Goal: Task Accomplishment & Management: Use online tool/utility

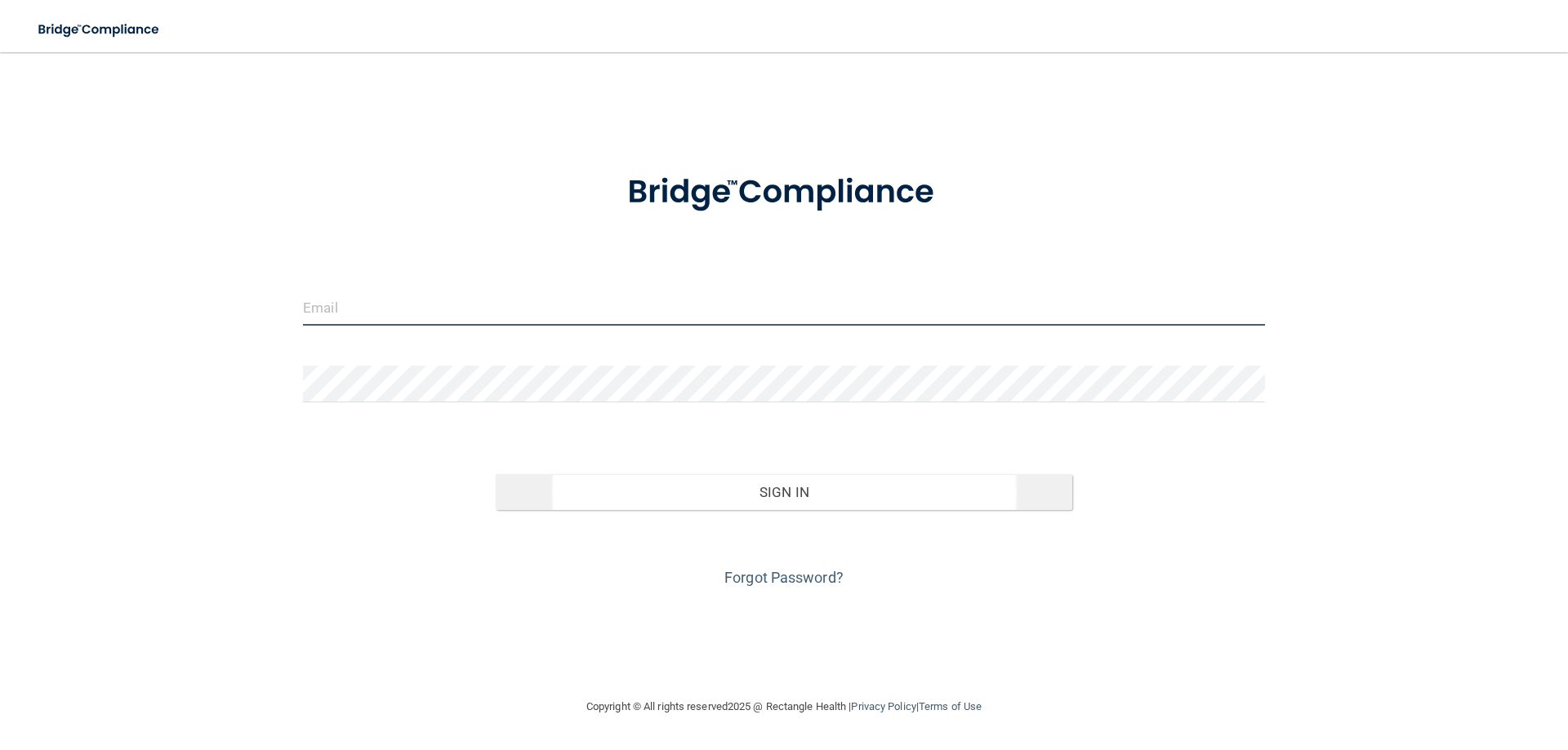
type input "[EMAIL_ADDRESS][DOMAIN_NAME]"
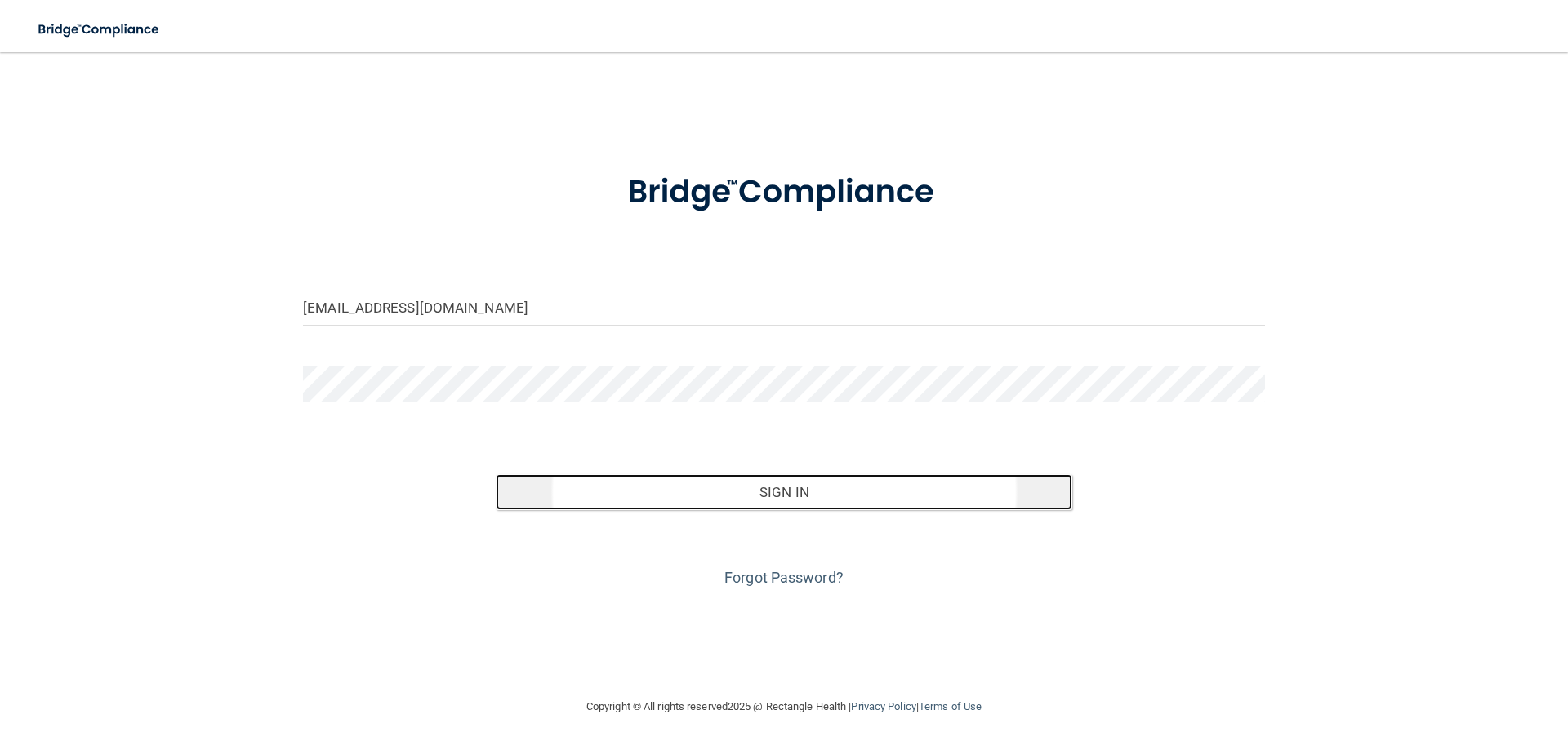
click at [792, 489] on button "Sign In" at bounding box center [784, 492] width 577 height 36
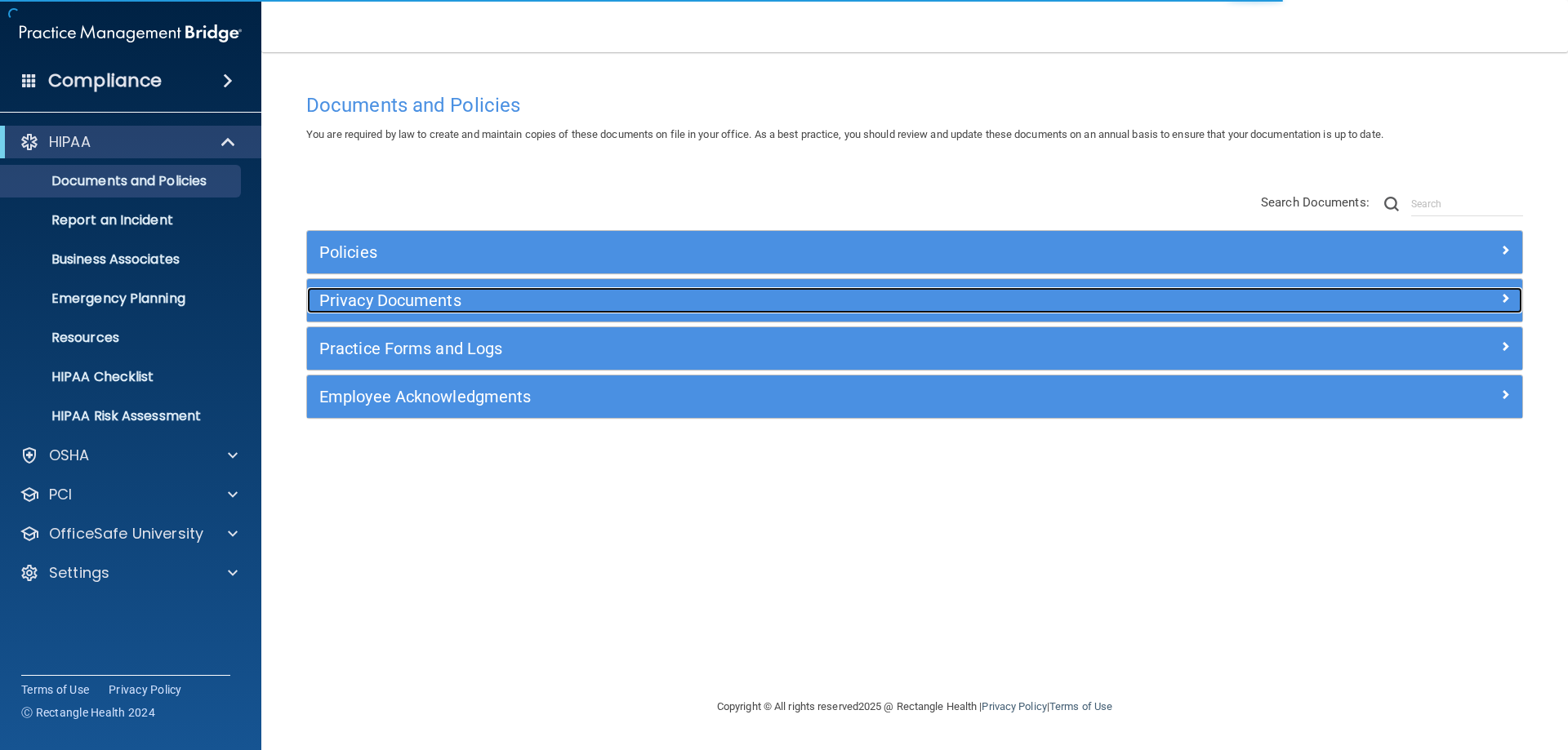
click at [408, 298] on h5 "Privacy Documents" at bounding box center [762, 300] width 887 height 18
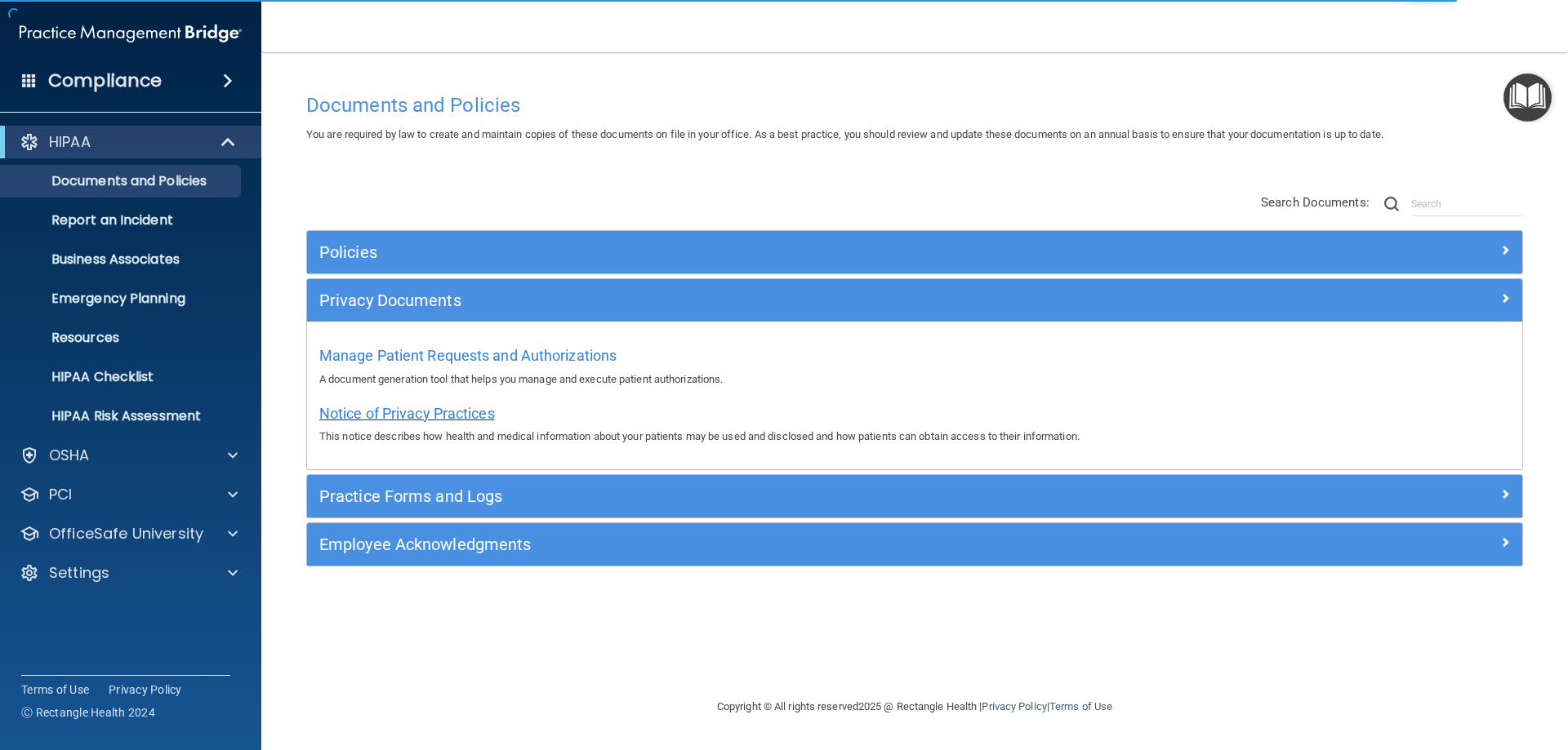
click at [427, 410] on span "Notice of Privacy Practices" at bounding box center [407, 413] width 176 height 17
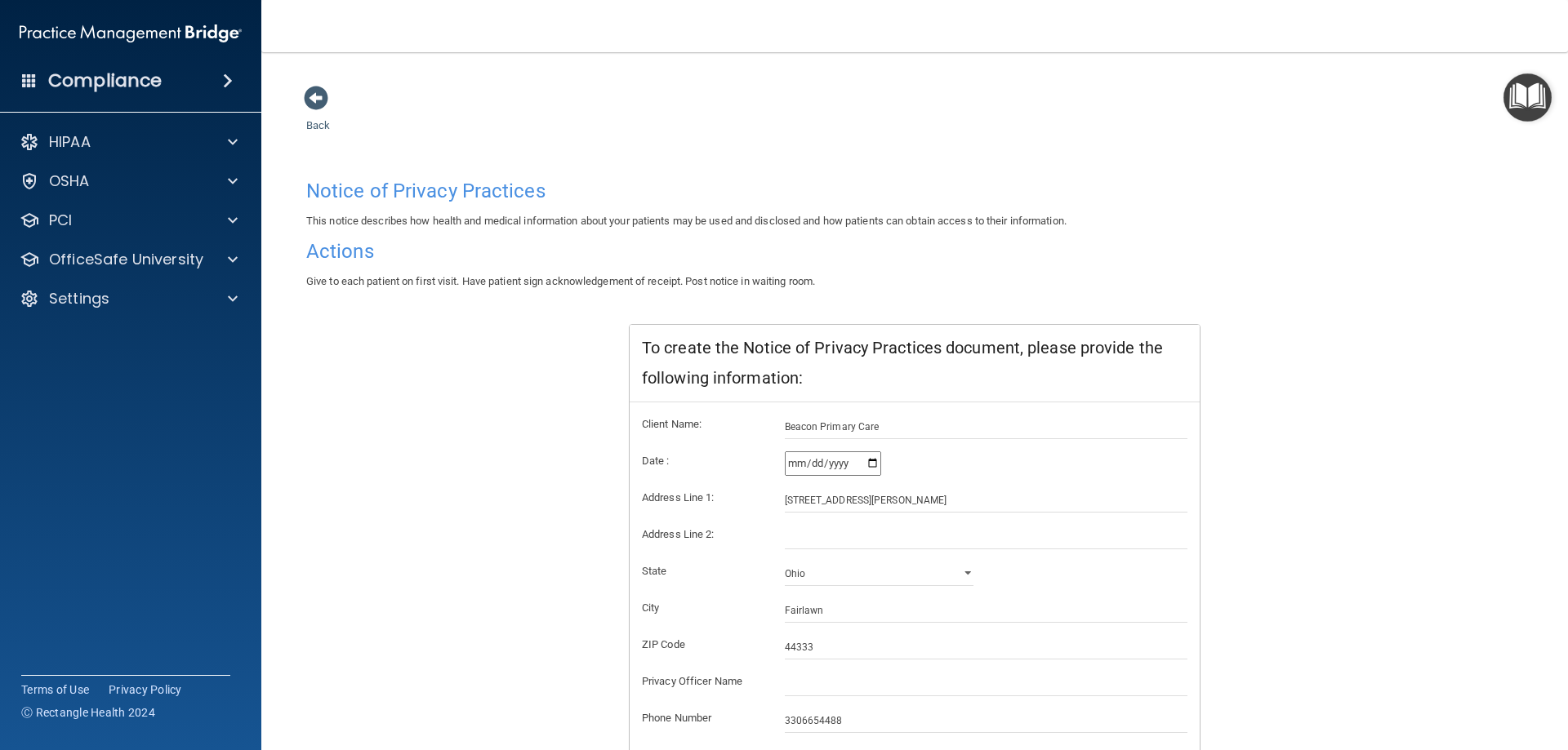
scroll to position [156, 0]
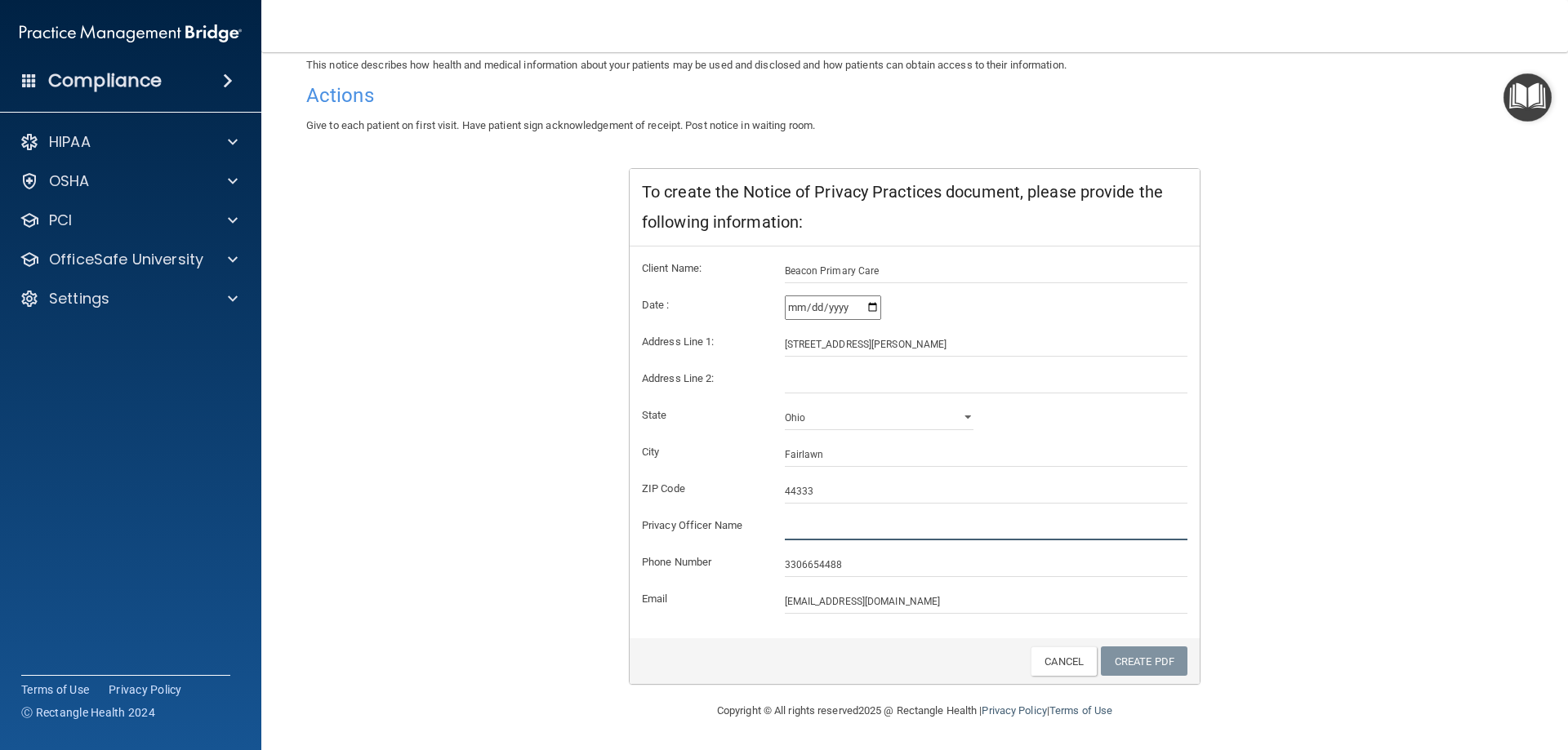
click at [817, 522] on input "text" at bounding box center [986, 528] width 403 height 24
click at [1135, 657] on link "Create PDF" at bounding box center [1144, 661] width 87 height 30
click at [819, 528] on input "[PERSON_NAME], MD" at bounding box center [986, 528] width 403 height 24
type input "[PERSON_NAME], MD"
click at [1146, 662] on link "Create PDF" at bounding box center [1144, 661] width 87 height 30
